Goal: Check status: Check status

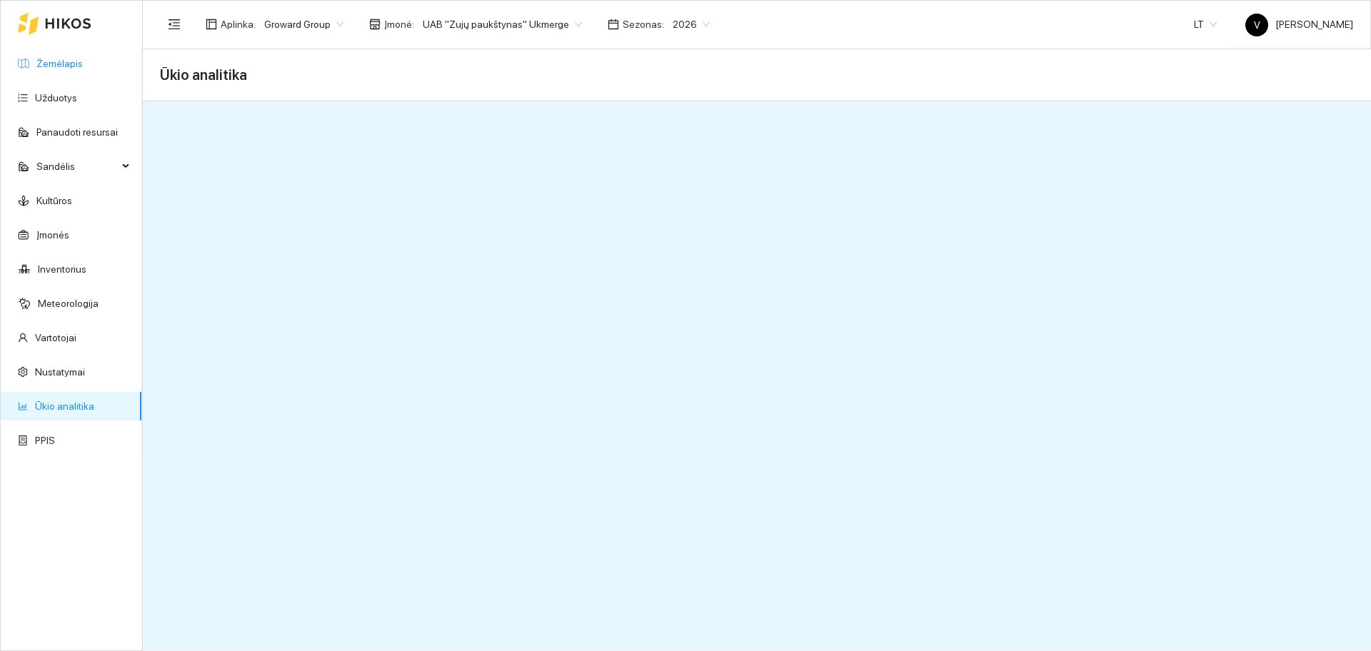
click at [83, 68] on link "Žemėlapis" at bounding box center [59, 63] width 46 height 11
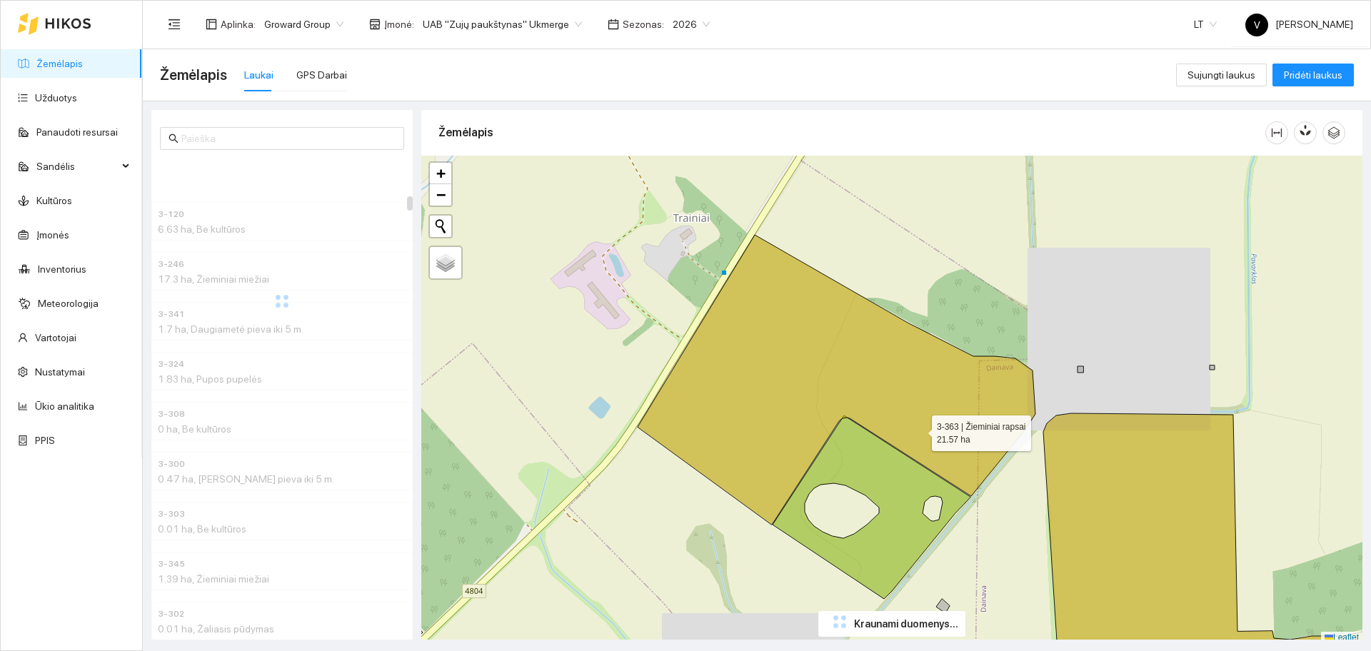
scroll to position [4, 0]
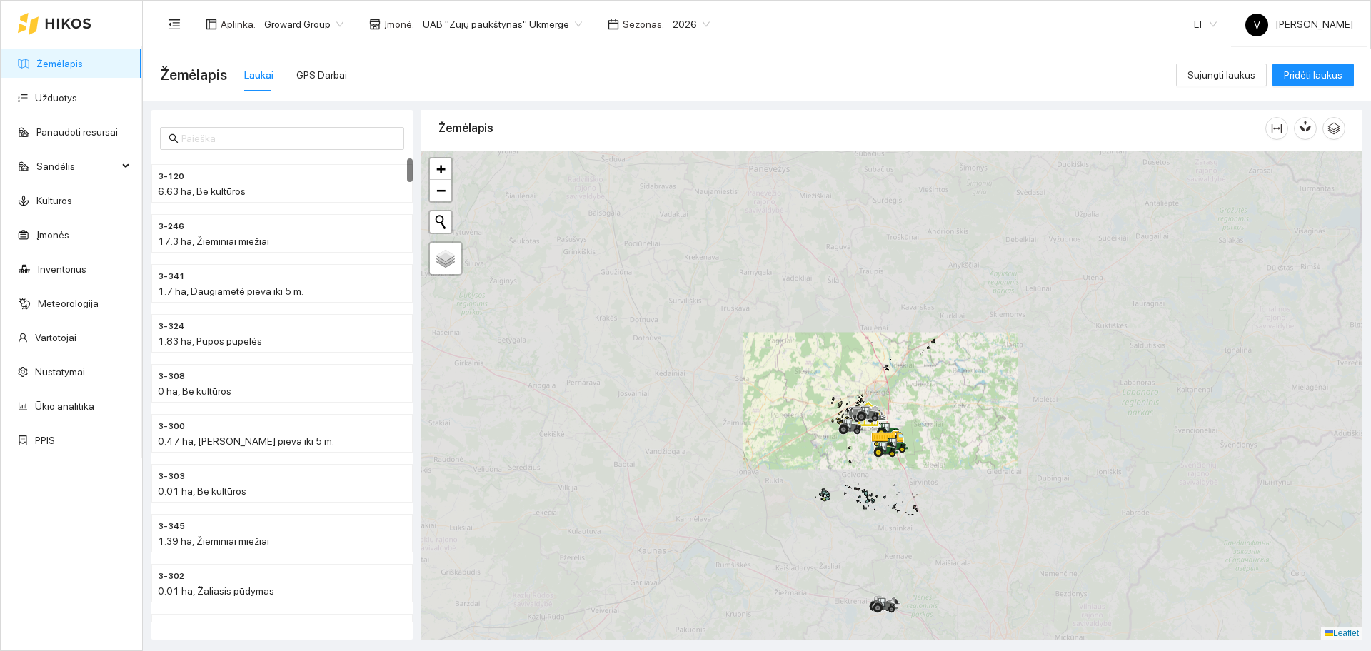
drag, startPoint x: 831, startPoint y: 501, endPoint x: 830, endPoint y: 444, distance: 56.4
click at [830, 444] on div at bounding box center [891, 395] width 941 height 488
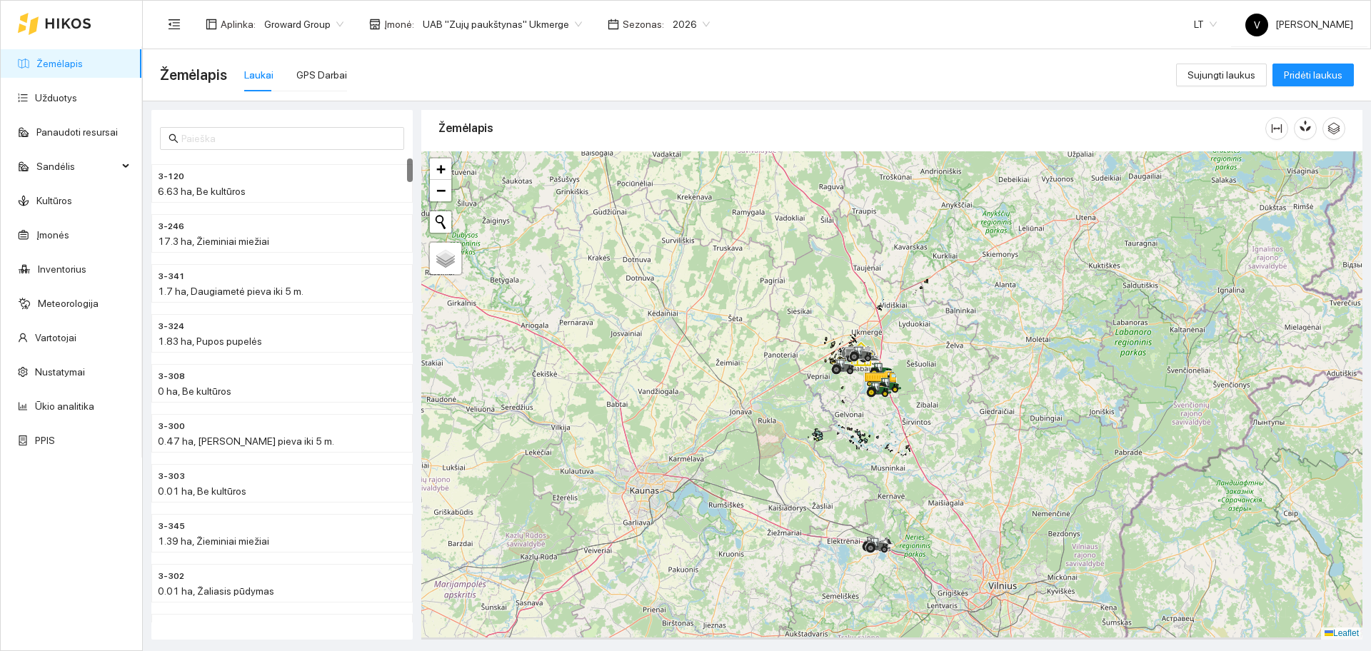
drag, startPoint x: 860, startPoint y: 534, endPoint x: 839, endPoint y: 498, distance: 41.3
click at [839, 498] on div at bounding box center [891, 395] width 941 height 488
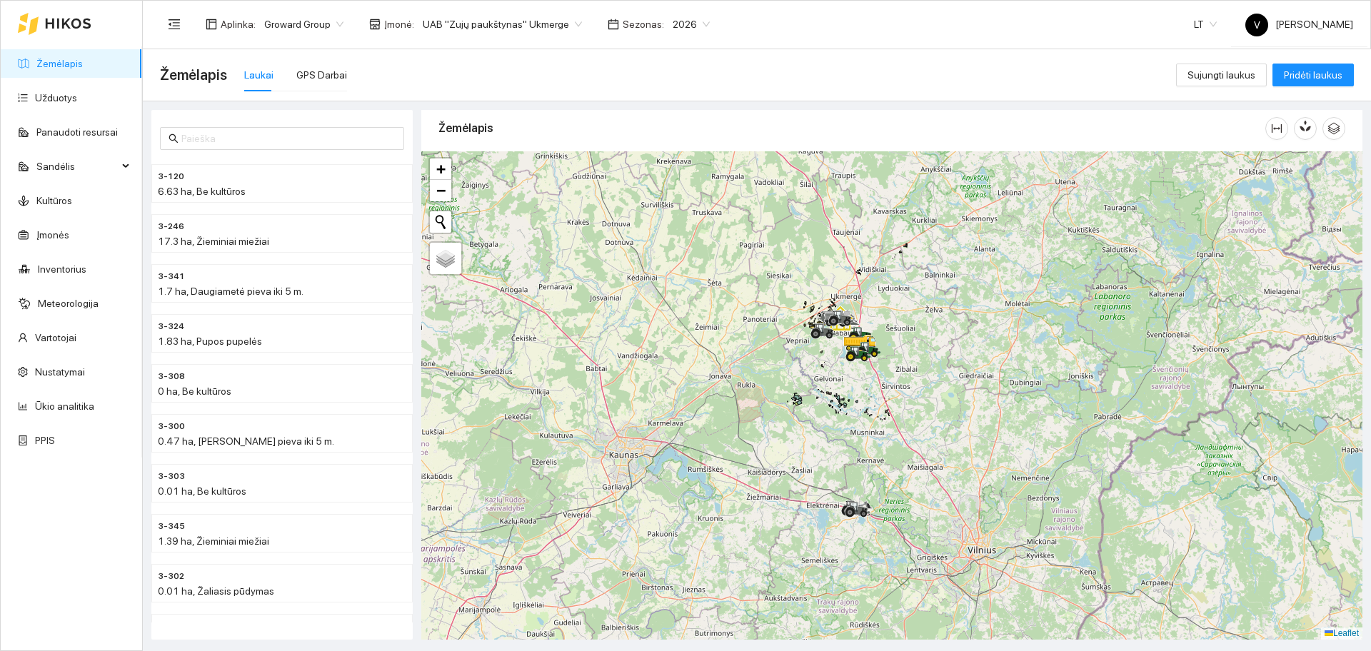
click at [506, 11] on div "Aplinka : Groward Group Įmonė : UAB "Zujų paukštynas" Ukmerge Sezonas : 2026" at bounding box center [439, 24] width 558 height 29
click at [493, 33] on span "UAB "Zujų paukštynas" Ukmerge" at bounding box center [502, 24] width 159 height 21
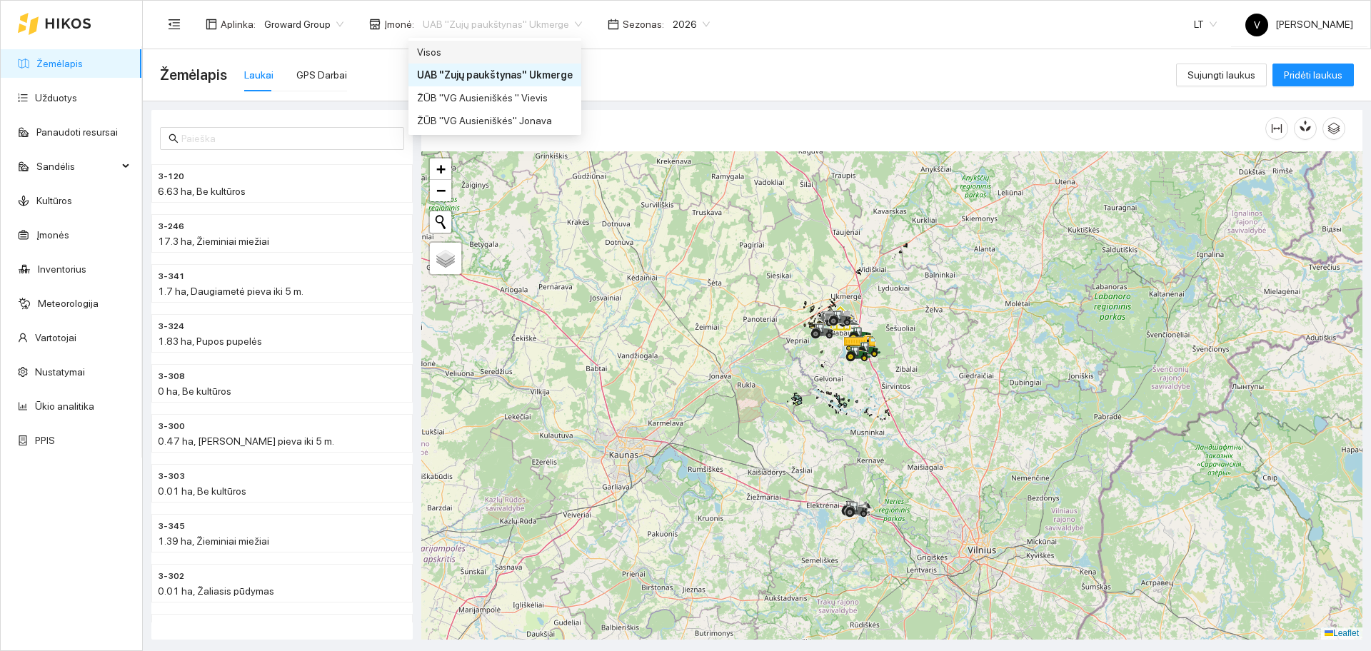
click at [446, 54] on div "Visos" at bounding box center [495, 52] width 156 height 16
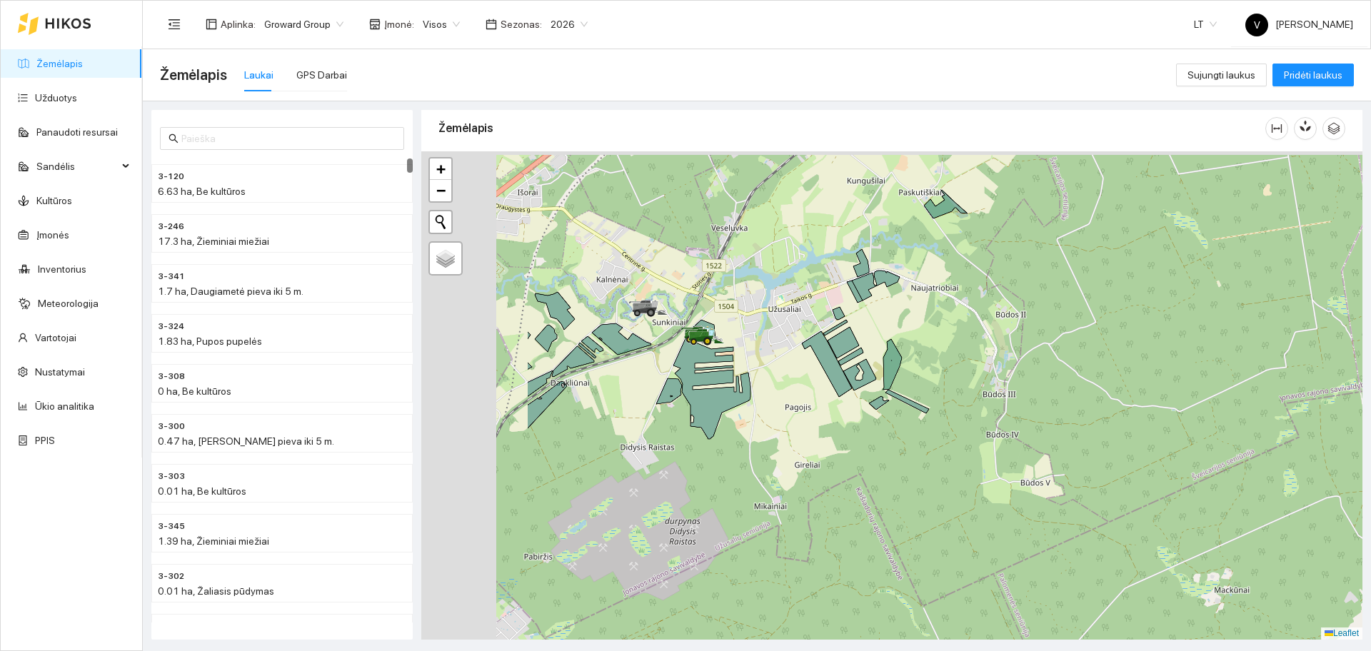
drag, startPoint x: 557, startPoint y: 344, endPoint x: 758, endPoint y: 391, distance: 206.1
click at [758, 391] on div at bounding box center [891, 395] width 941 height 488
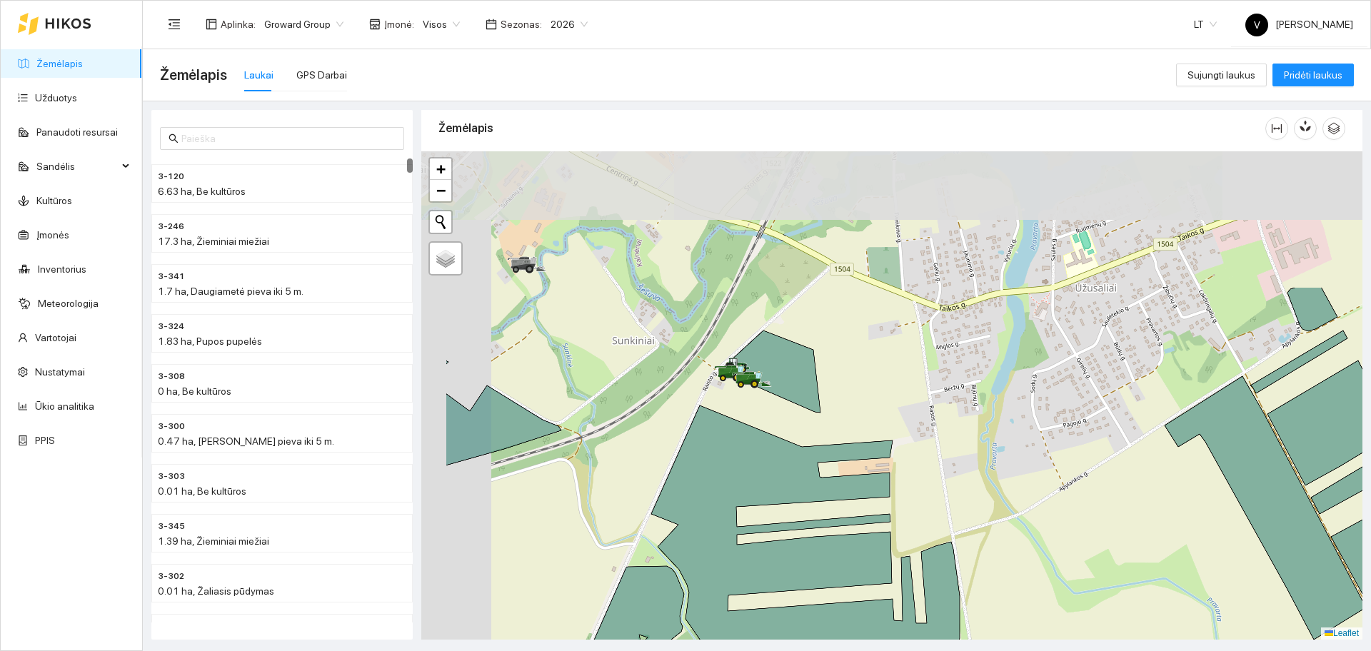
drag, startPoint x: 656, startPoint y: 316, endPoint x: 773, endPoint y: 496, distance: 215.3
click at [776, 501] on icon at bounding box center [805, 607] width 308 height 403
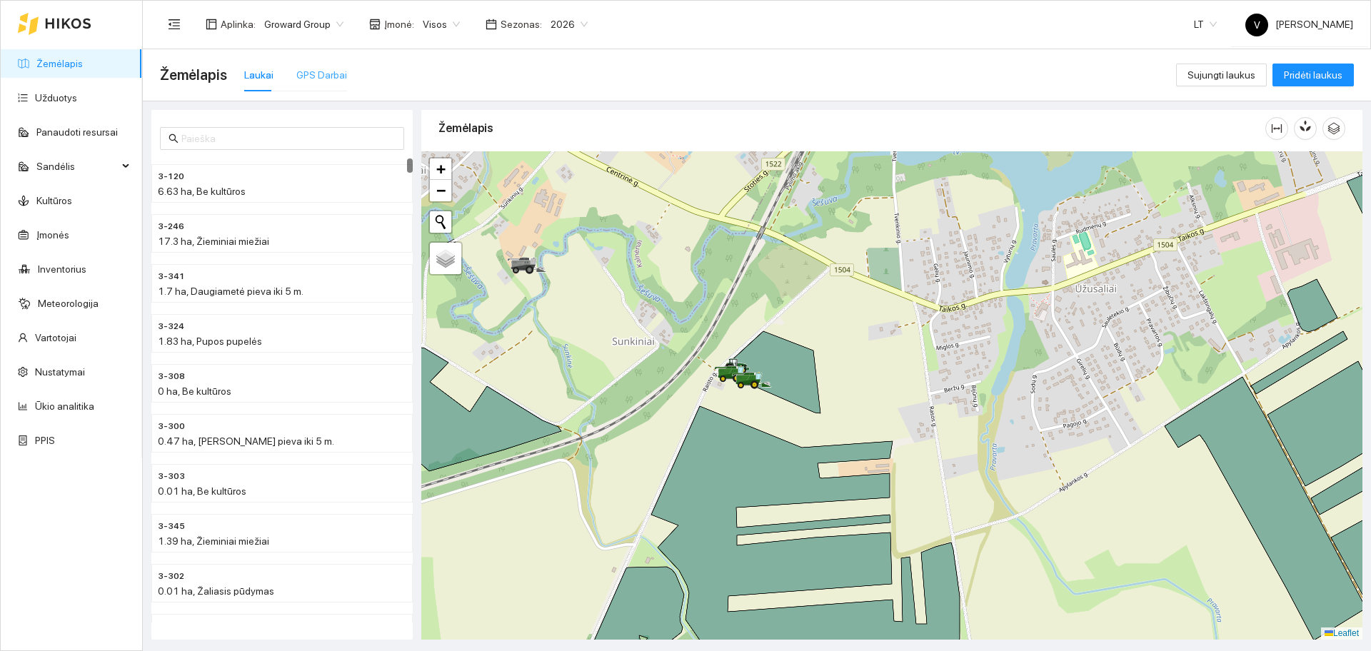
click at [326, 86] on div "GPS Darbai" at bounding box center [321, 75] width 51 height 33
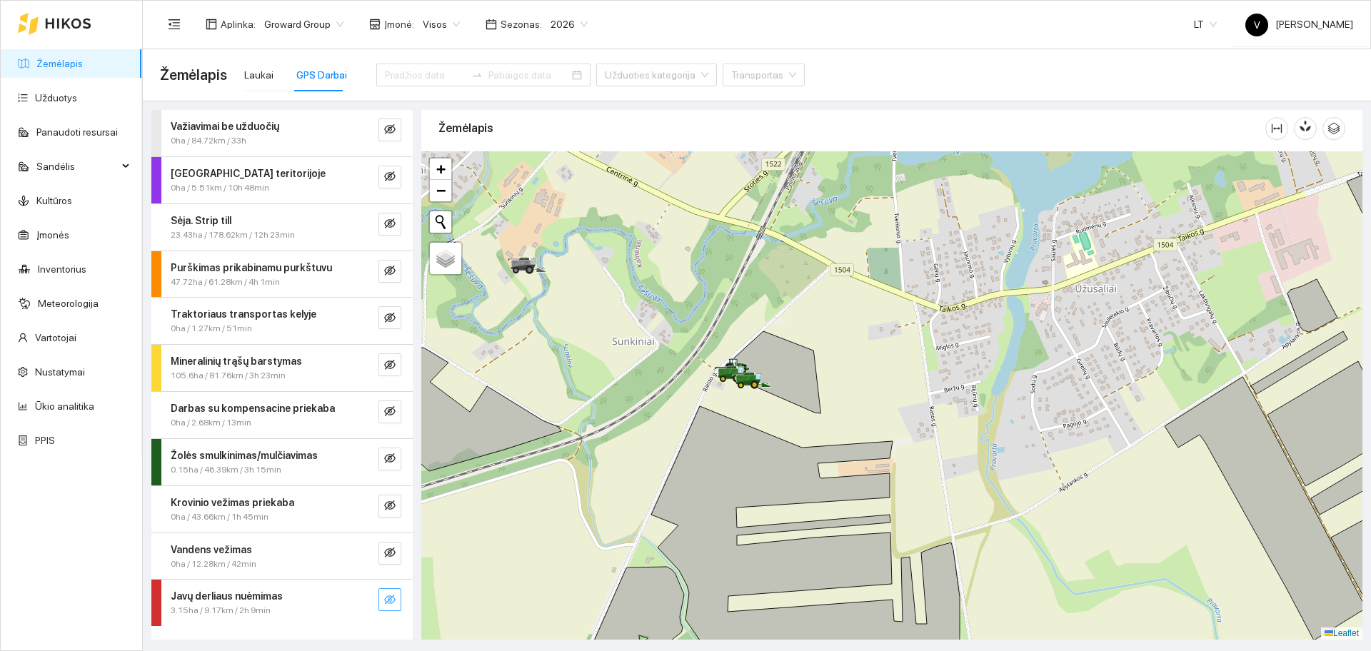
click at [388, 598] on icon "eye-invisible" at bounding box center [389, 600] width 11 height 10
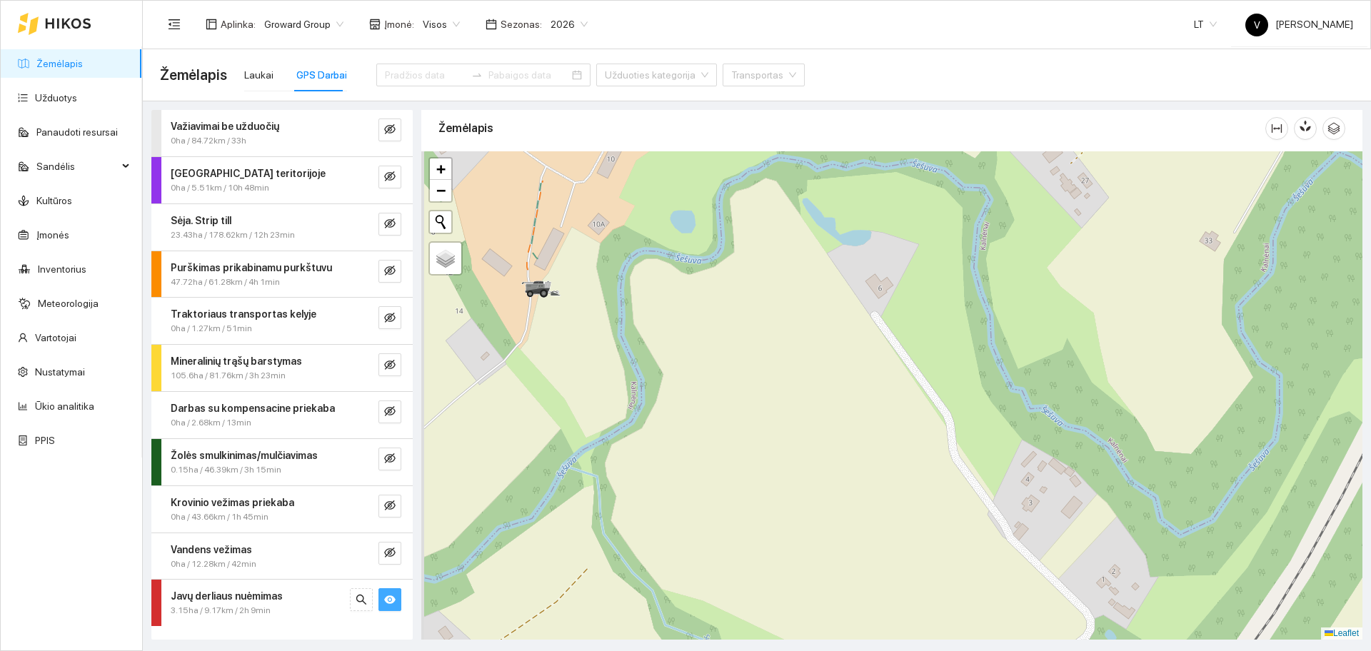
drag, startPoint x: 522, startPoint y: 252, endPoint x: 534, endPoint y: 332, distance: 80.9
click at [534, 332] on div at bounding box center [891, 395] width 941 height 488
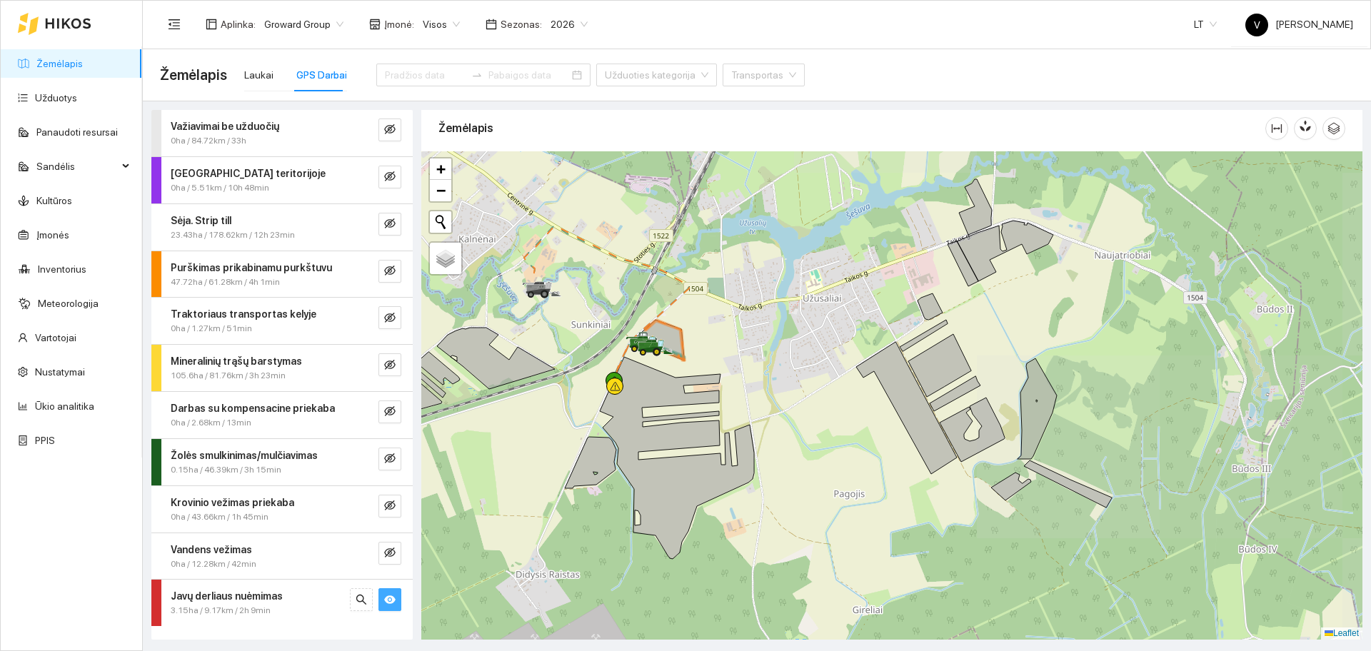
drag, startPoint x: 850, startPoint y: 311, endPoint x: 845, endPoint y: 305, distance: 8.1
click at [845, 305] on div at bounding box center [891, 395] width 941 height 488
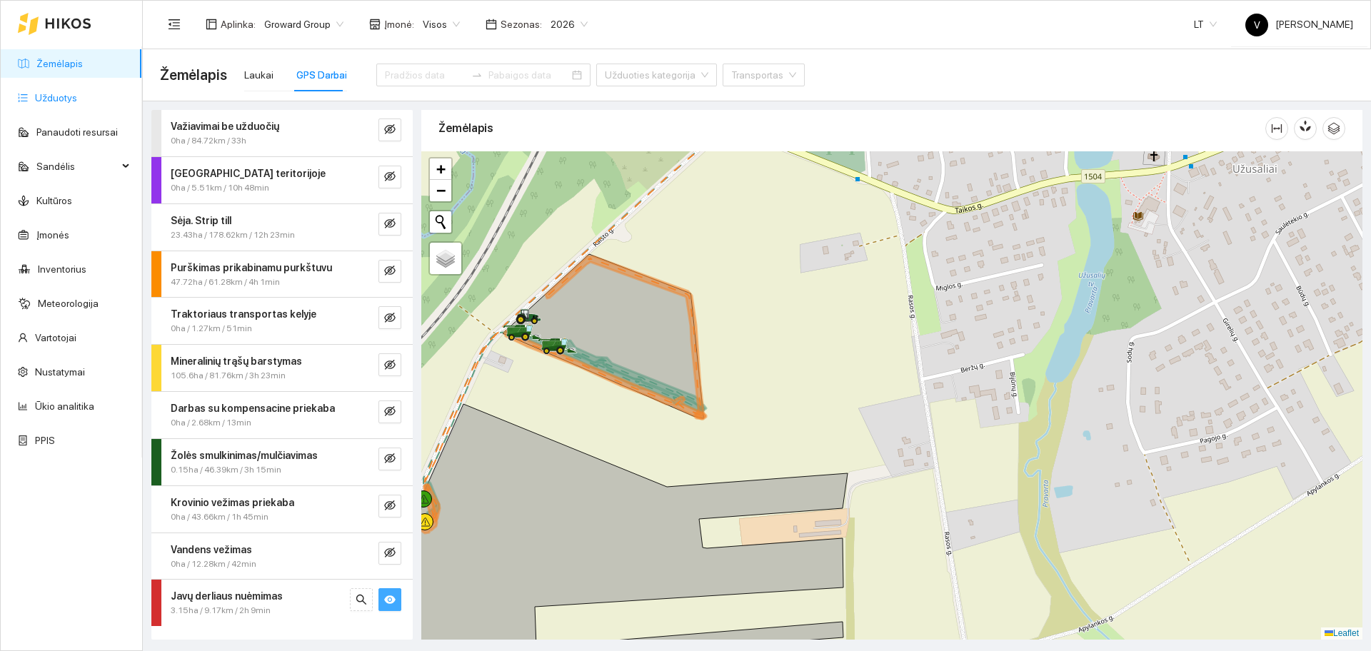
click at [74, 92] on link "Užduotys" at bounding box center [56, 97] width 42 height 11
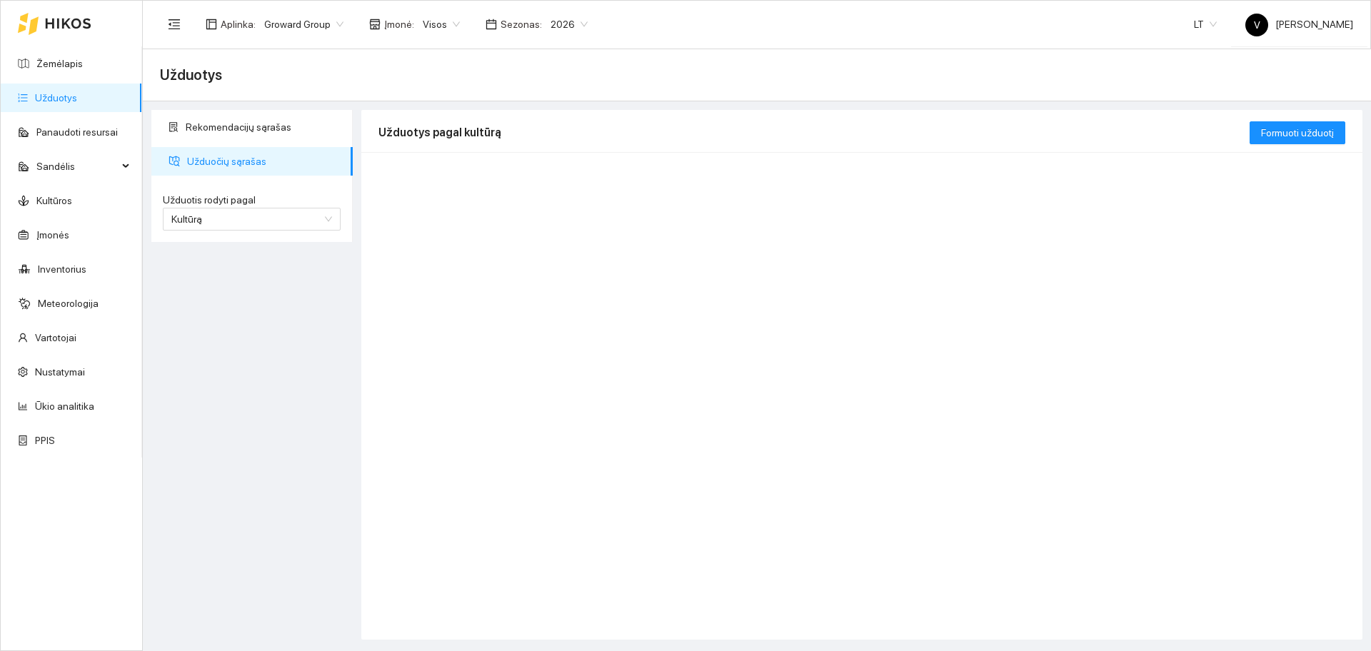
click at [551, 14] on span "2026" at bounding box center [569, 24] width 37 height 21
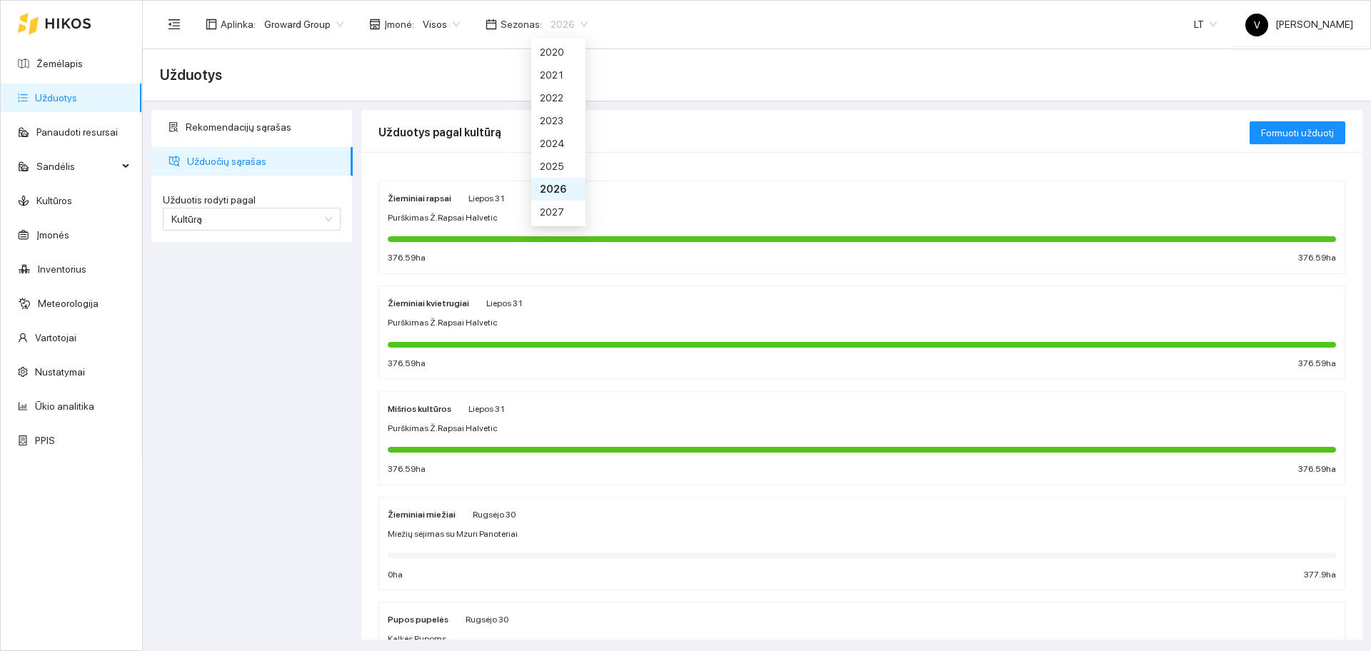
click at [557, 178] on div "2026" at bounding box center [558, 189] width 54 height 23
click at [555, 14] on span "2026" at bounding box center [569, 24] width 37 height 21
click at [553, 164] on div "2025" at bounding box center [558, 167] width 37 height 16
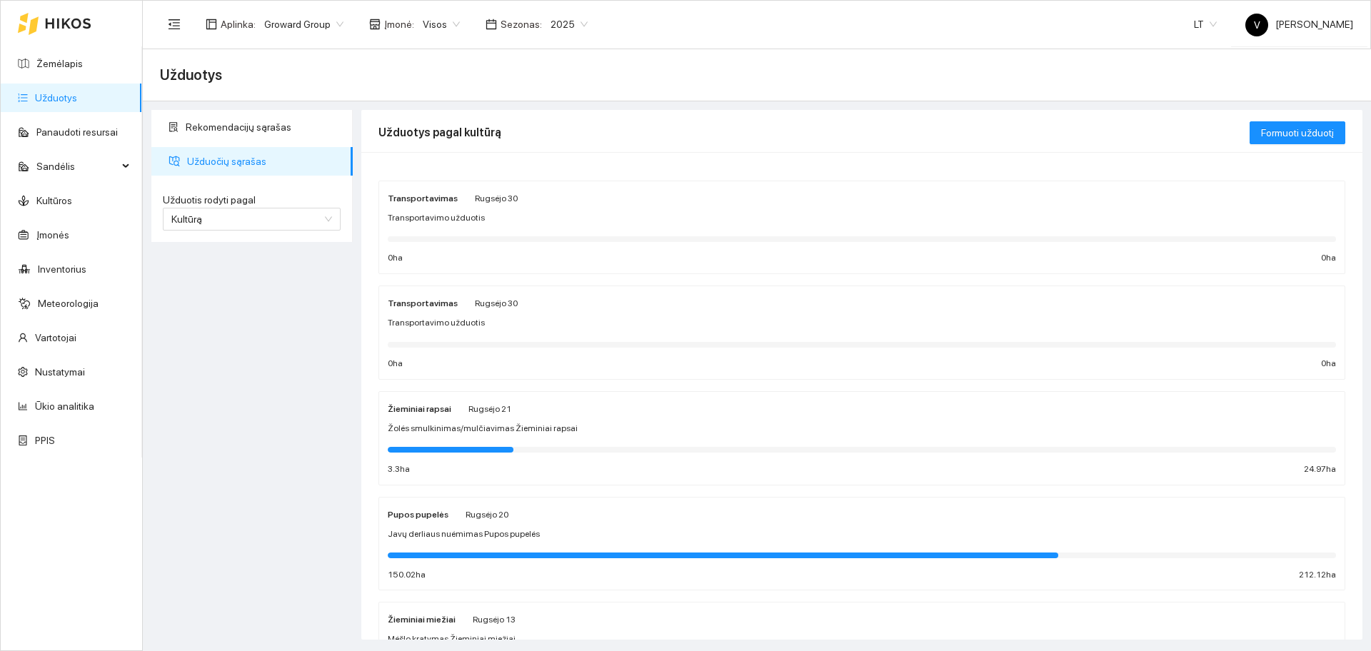
scroll to position [89, 0]
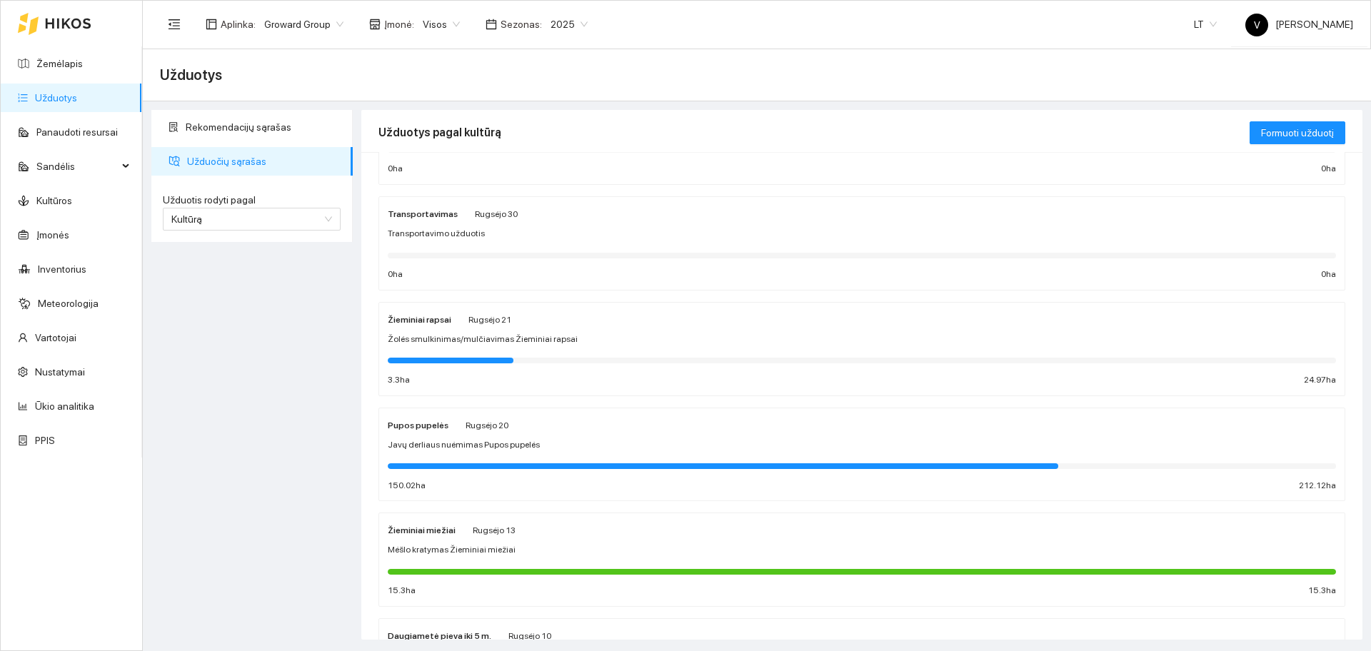
click at [431, 440] on span "Javų derliaus nuėmimas Pupos pupelės" at bounding box center [464, 445] width 152 height 14
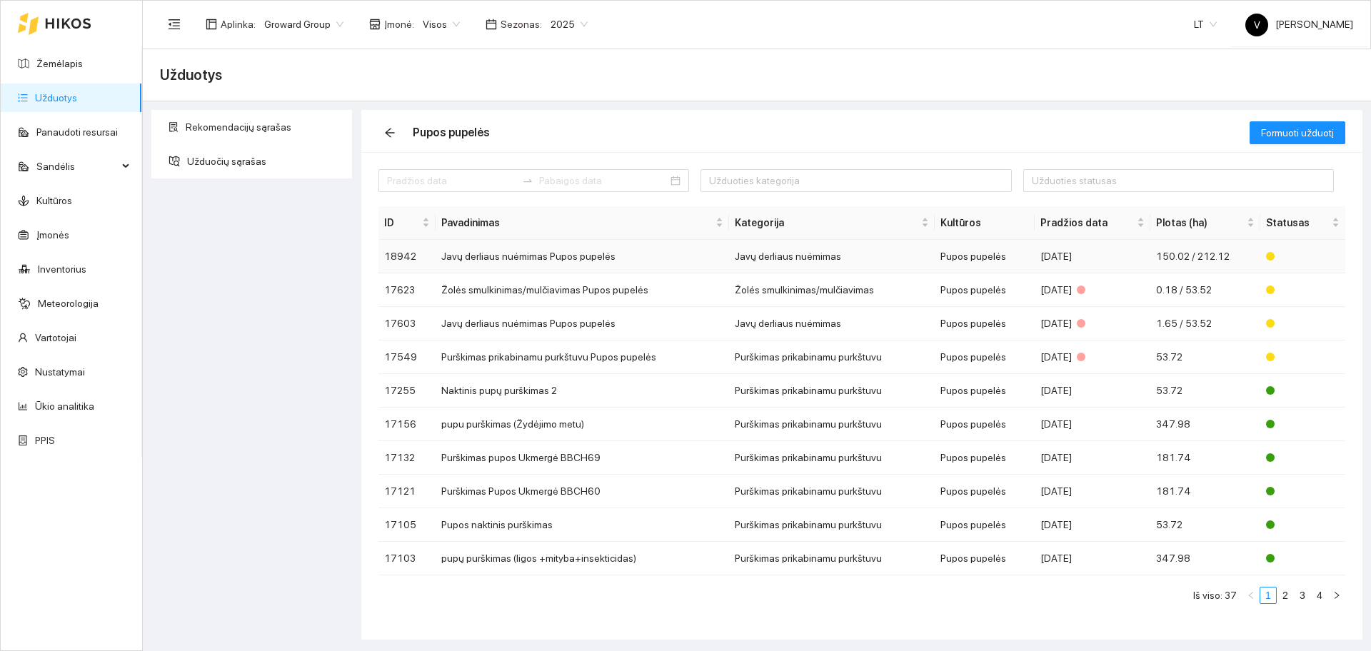
click at [523, 246] on td "Javų derliaus nuėmimas Pupos pupelės" at bounding box center [582, 257] width 293 height 34
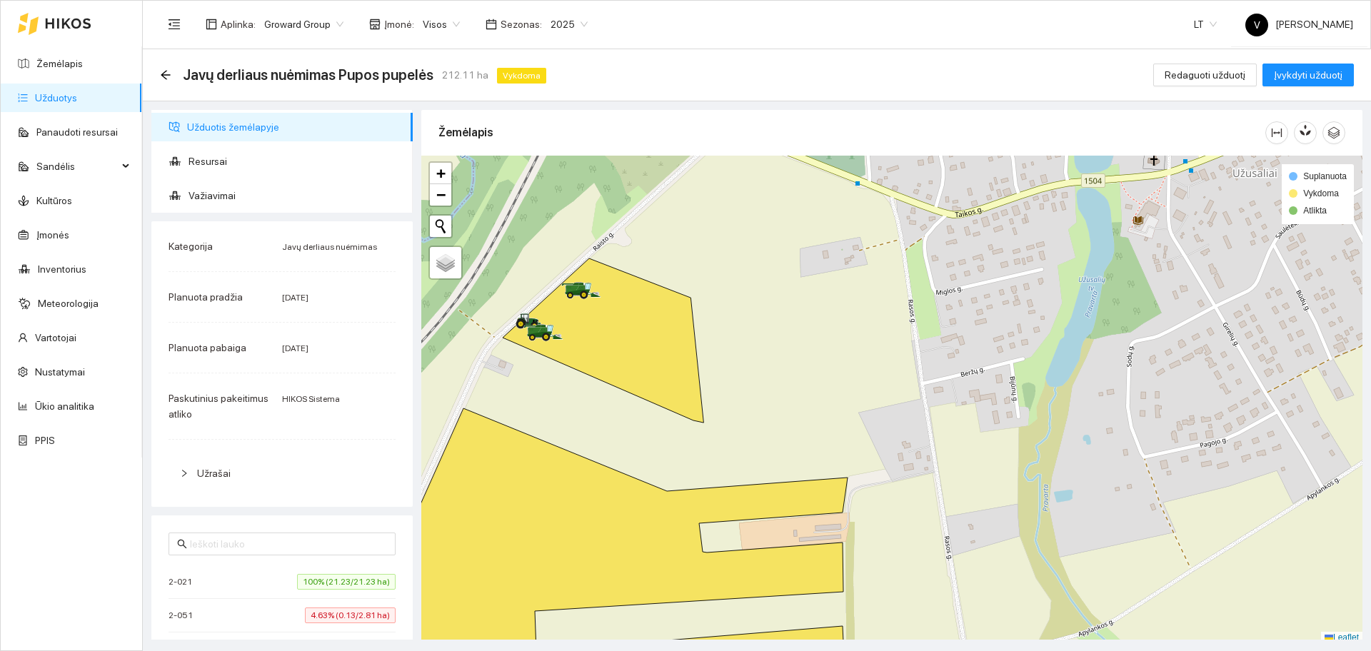
click at [250, 126] on span "Užduotis žemėlapyje" at bounding box center [294, 127] width 214 height 29
click at [234, 194] on span "Važiavimai" at bounding box center [295, 195] width 213 height 29
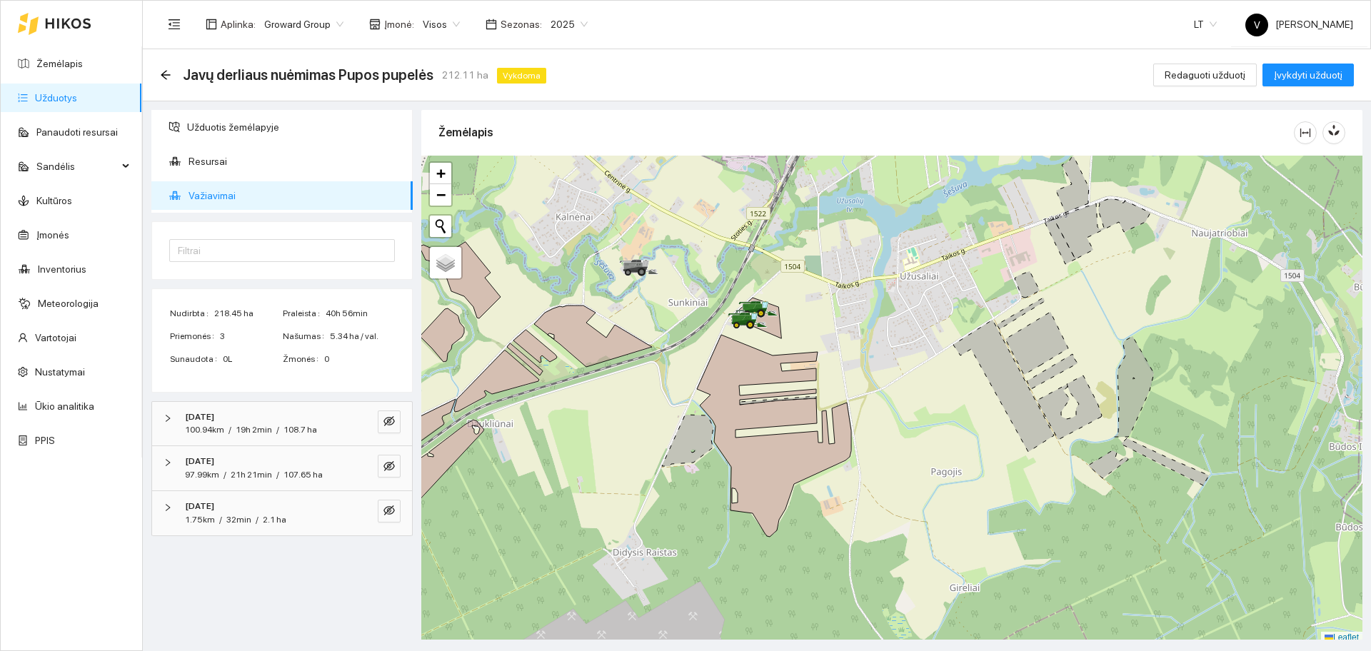
scroll to position [4, 0]
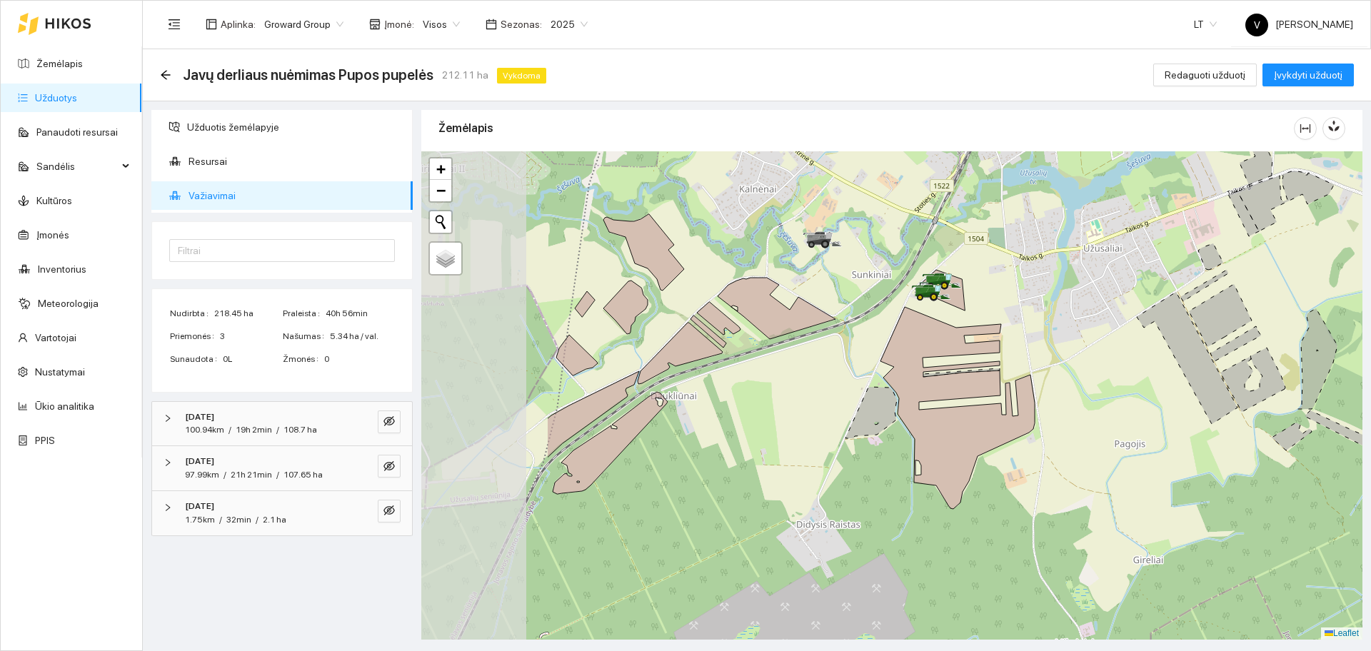
drag, startPoint x: 793, startPoint y: 321, endPoint x: 976, endPoint y: 298, distance: 185.0
click at [976, 298] on div at bounding box center [891, 395] width 941 height 488
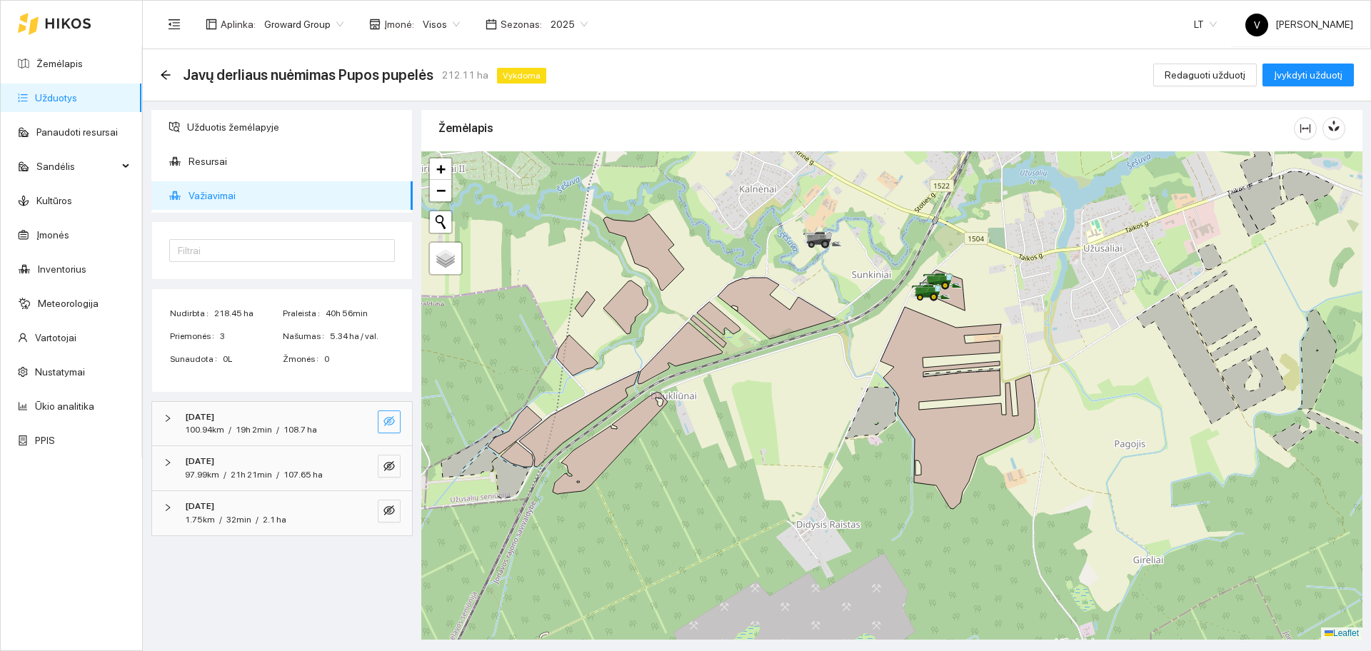
click at [390, 421] on icon "eye-invisible" at bounding box center [388, 421] width 11 height 10
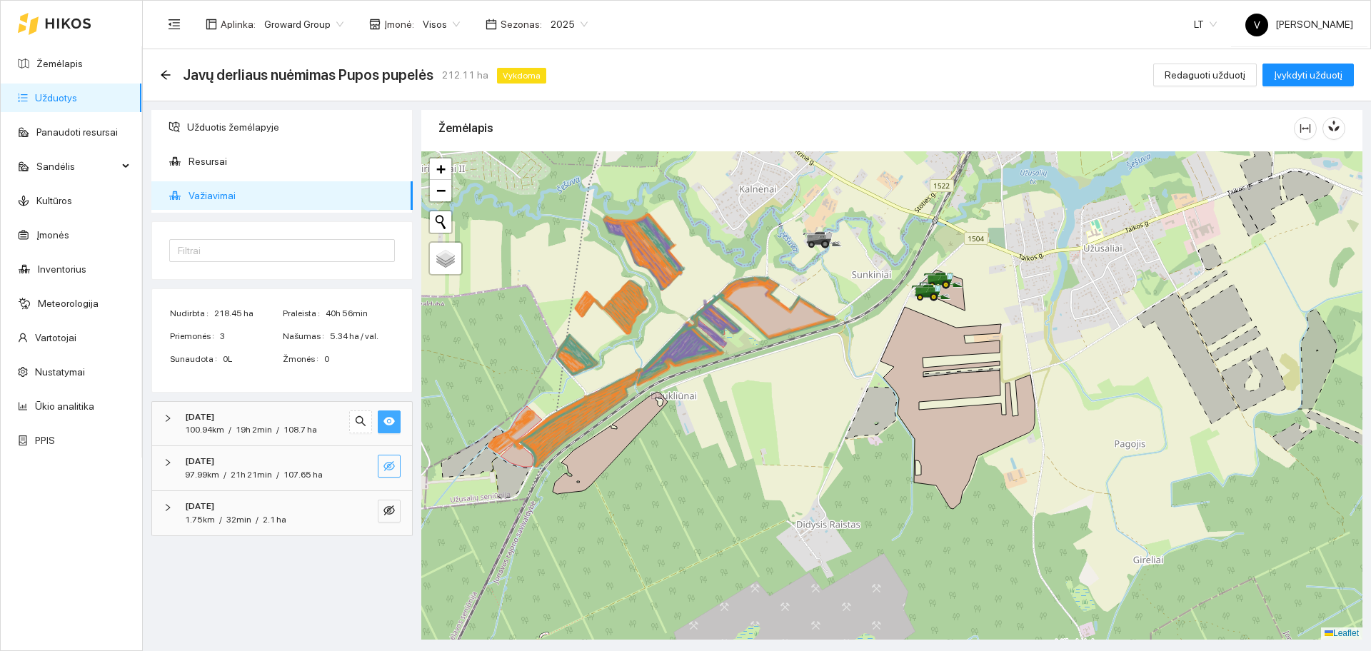
click at [394, 468] on icon "eye-invisible" at bounding box center [388, 466] width 11 height 11
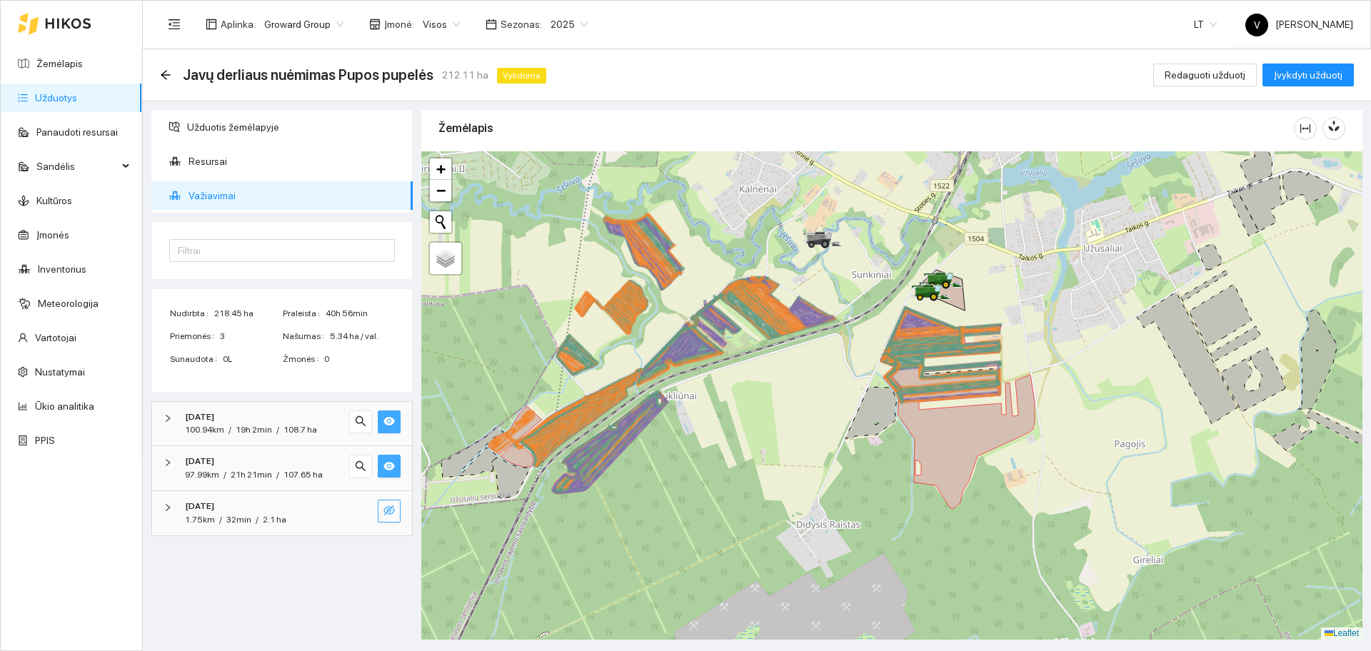
click at [394, 516] on icon "eye-invisible" at bounding box center [388, 510] width 11 height 11
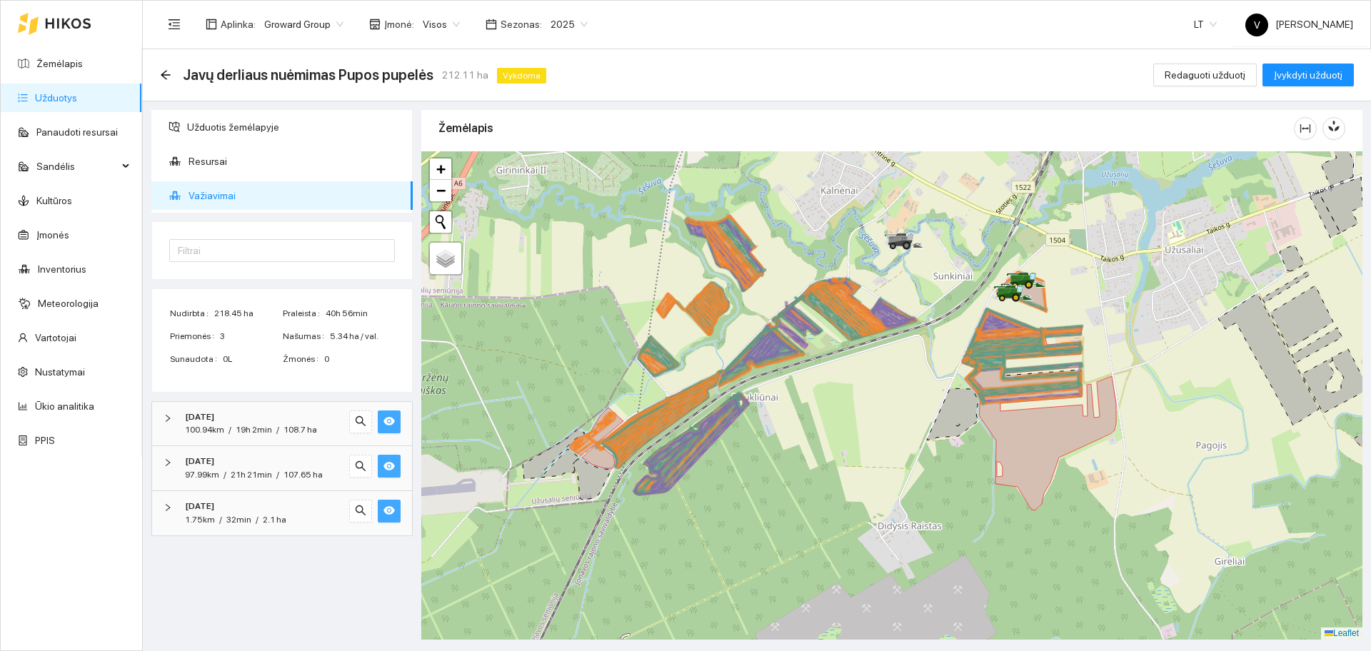
drag, startPoint x: 716, startPoint y: 523, endPoint x: 763, endPoint y: 523, distance: 46.4
click at [763, 523] on div at bounding box center [891, 395] width 941 height 488
click at [46, 99] on link "Užduotys" at bounding box center [56, 97] width 42 height 11
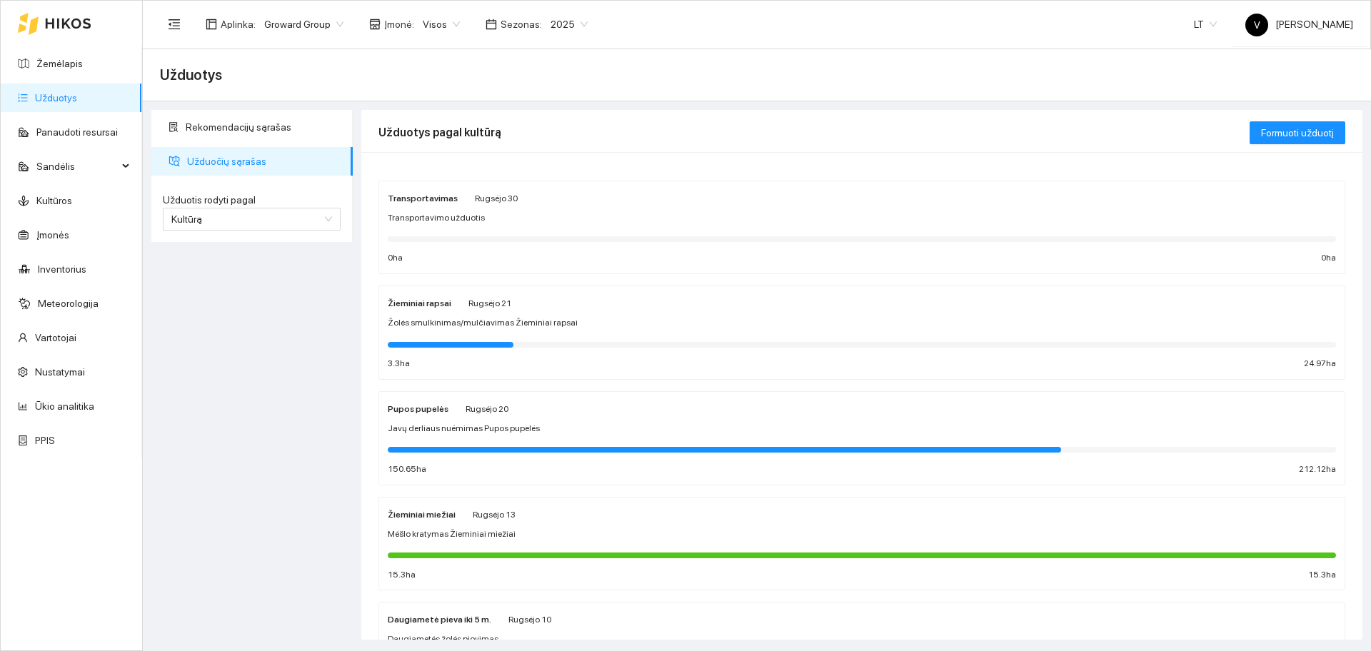
click at [424, 416] on div "Pupos pupelės" at bounding box center [418, 409] width 61 height 16
